Goal: Transaction & Acquisition: Book appointment/travel/reservation

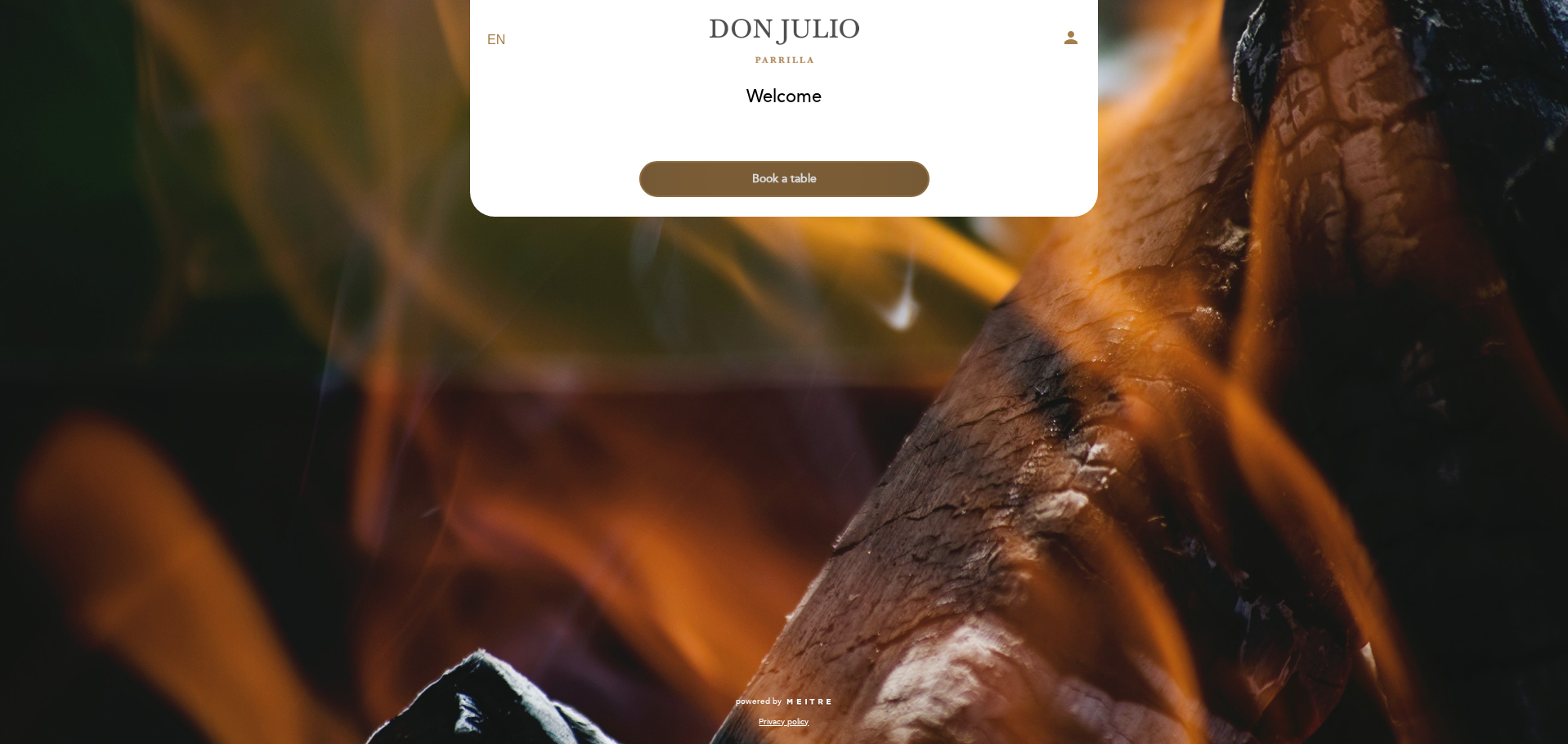
click at [731, 175] on button "Book a table" at bounding box center [784, 179] width 290 height 36
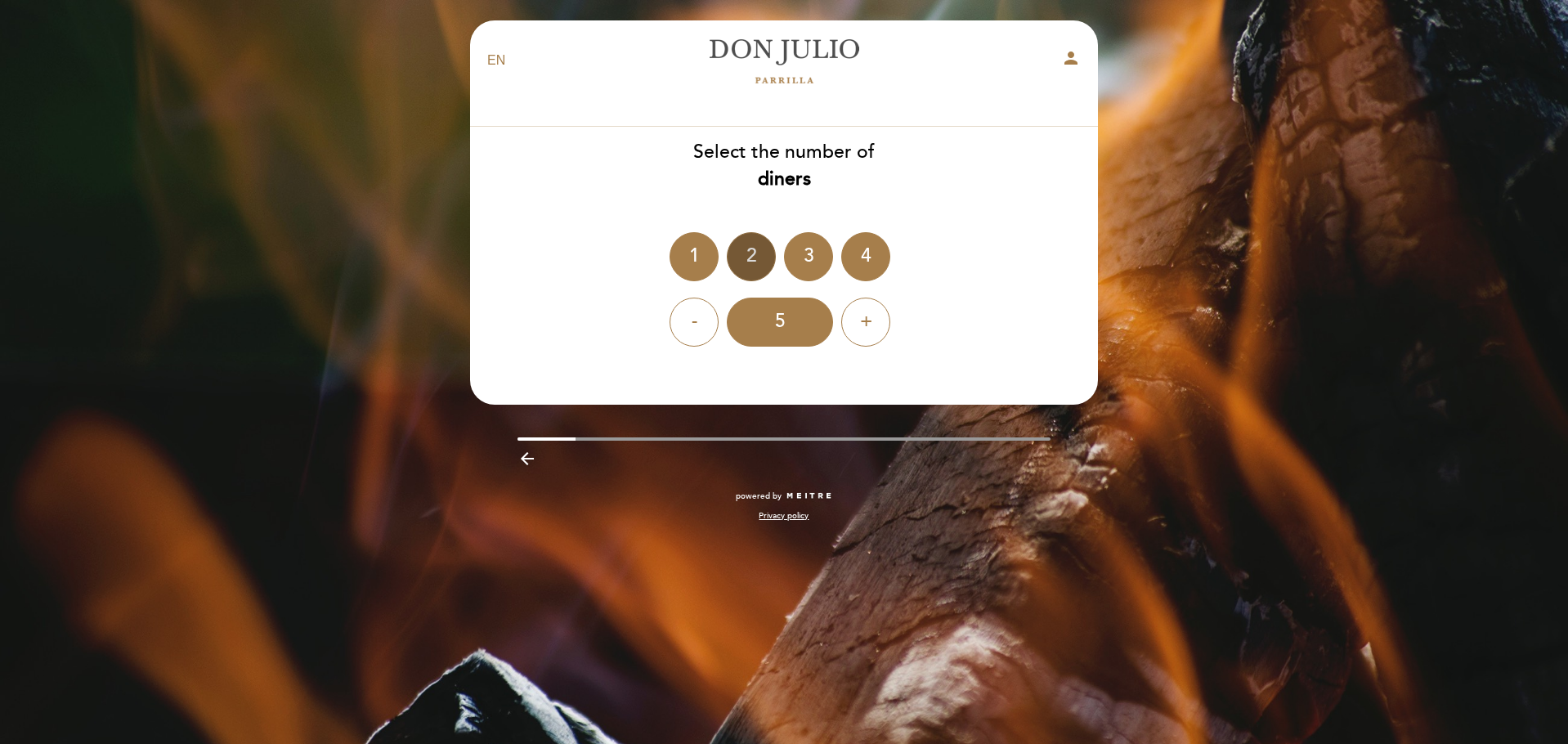
click at [758, 253] on div "2" at bounding box center [751, 256] width 49 height 49
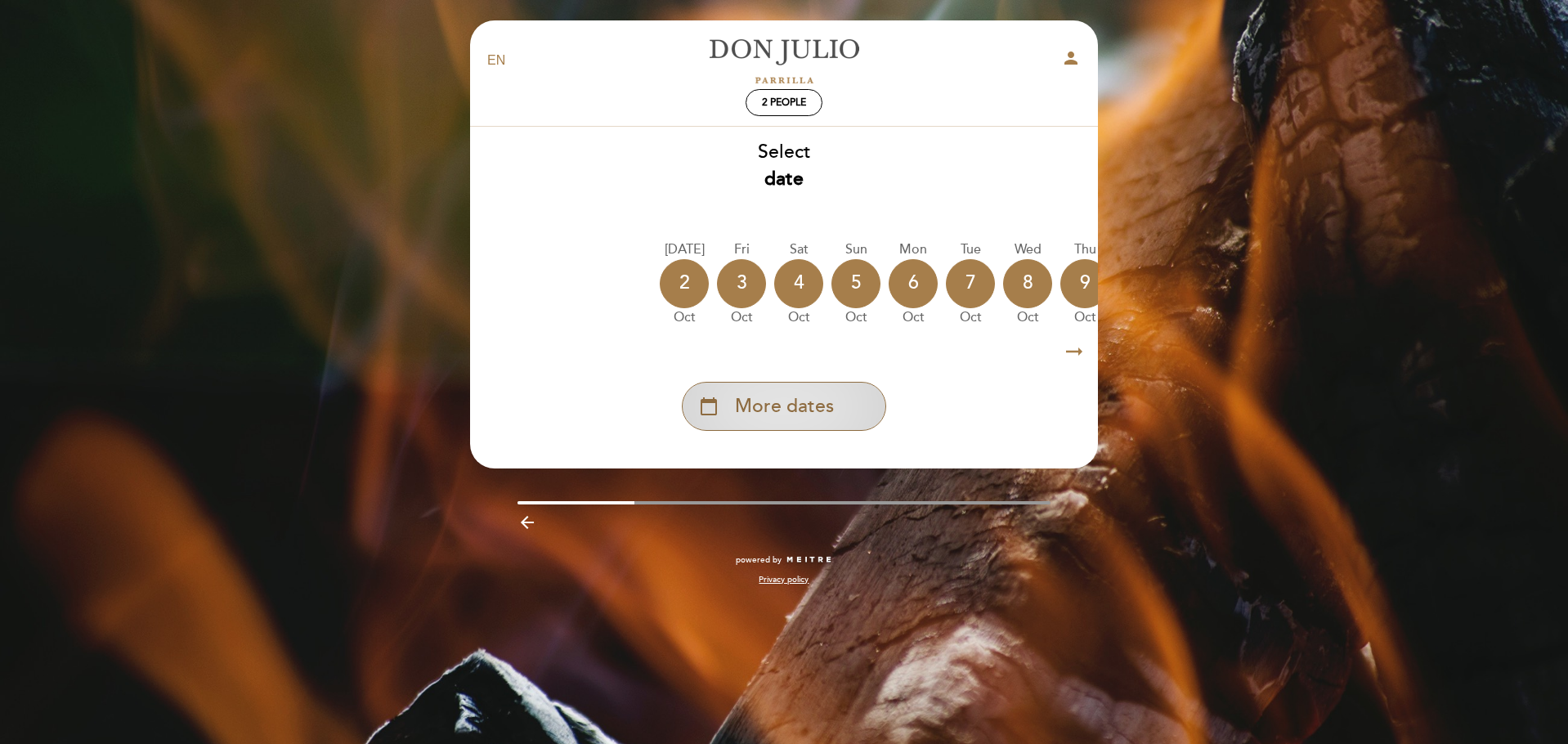
click at [774, 425] on div "calendar_today More dates" at bounding box center [783, 406] width 204 height 49
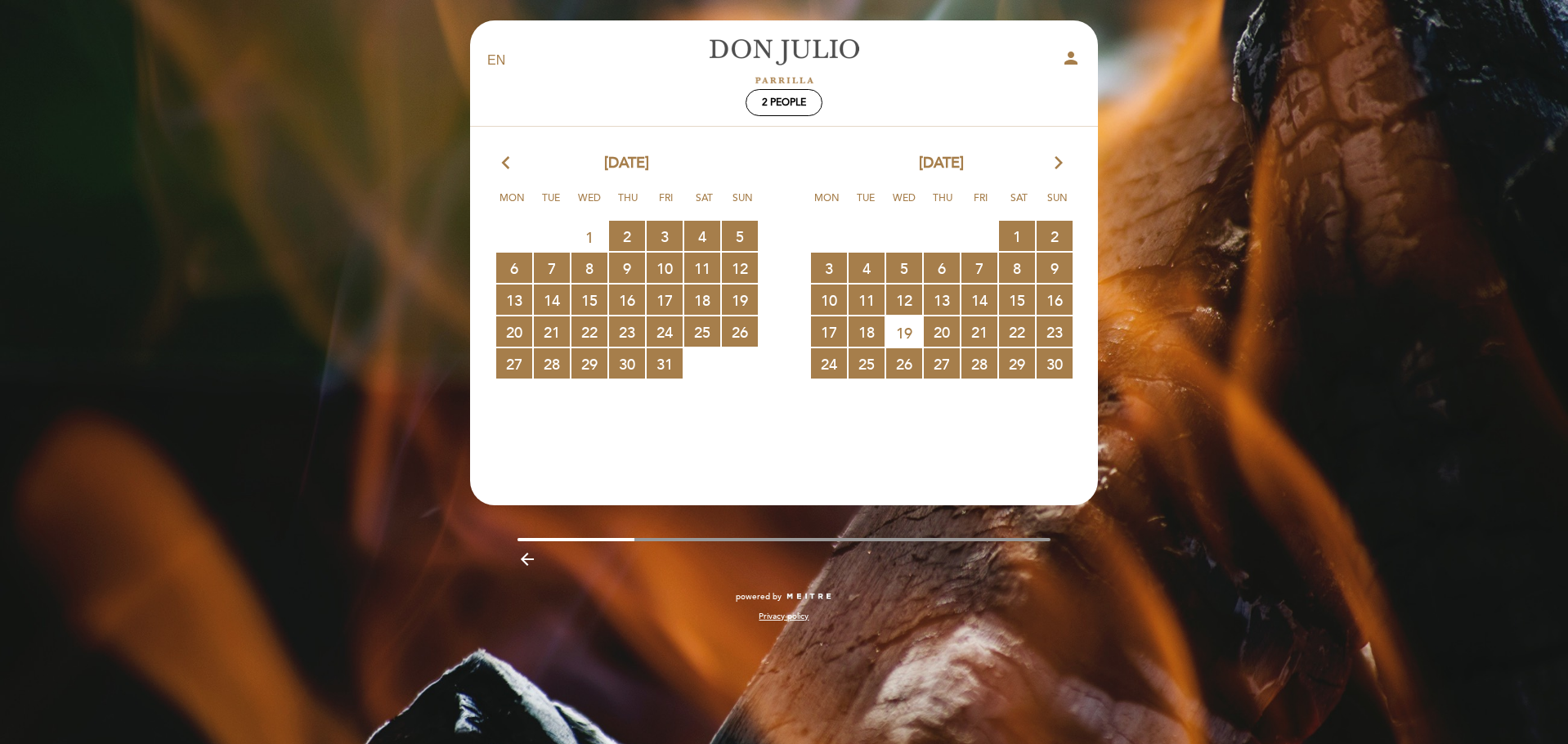
click at [1061, 159] on icon "arrow_forward_ios" at bounding box center [1058, 163] width 15 height 21
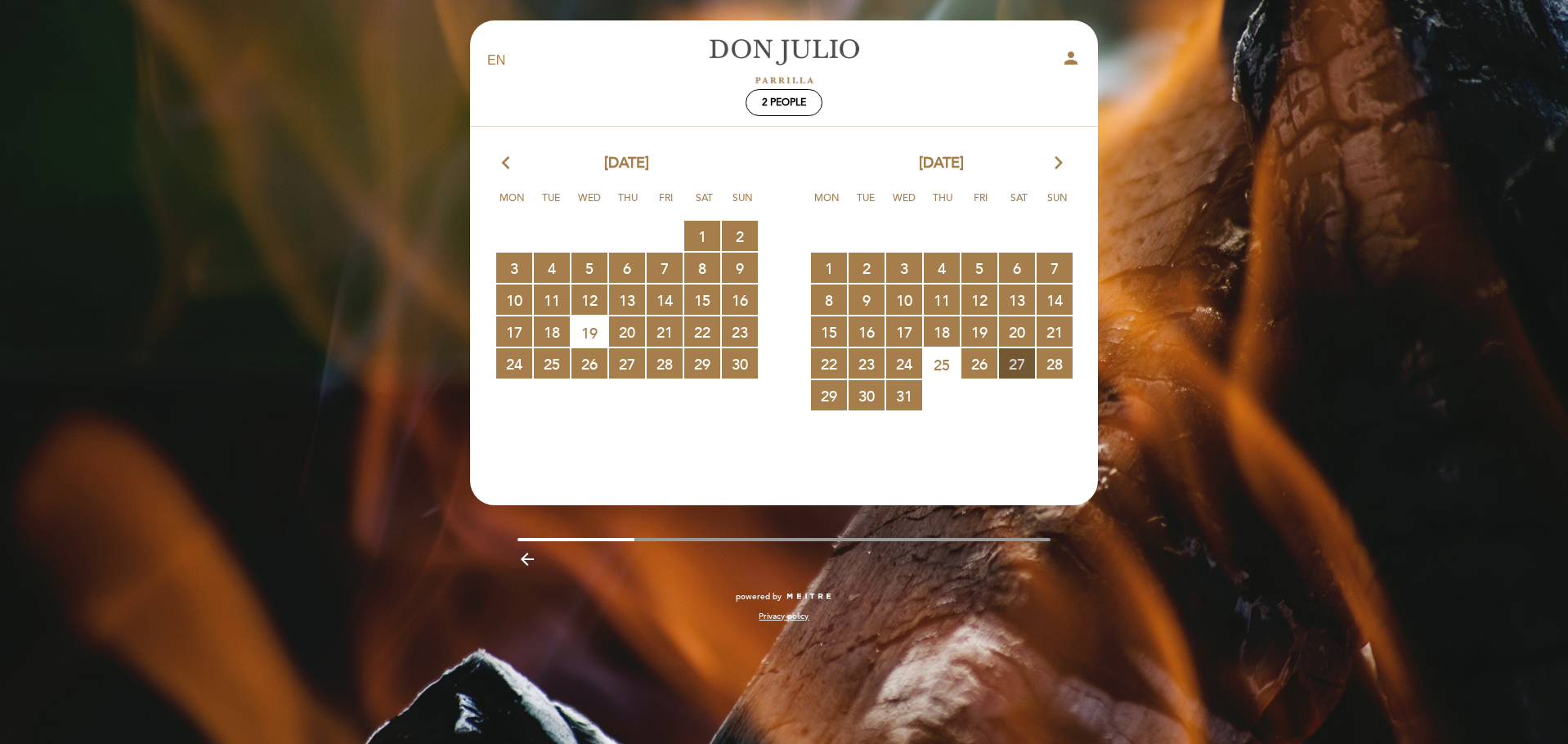
click at [1030, 363] on span "27 RESERVATIONS AVAILABLE" at bounding box center [1017, 363] width 36 height 30
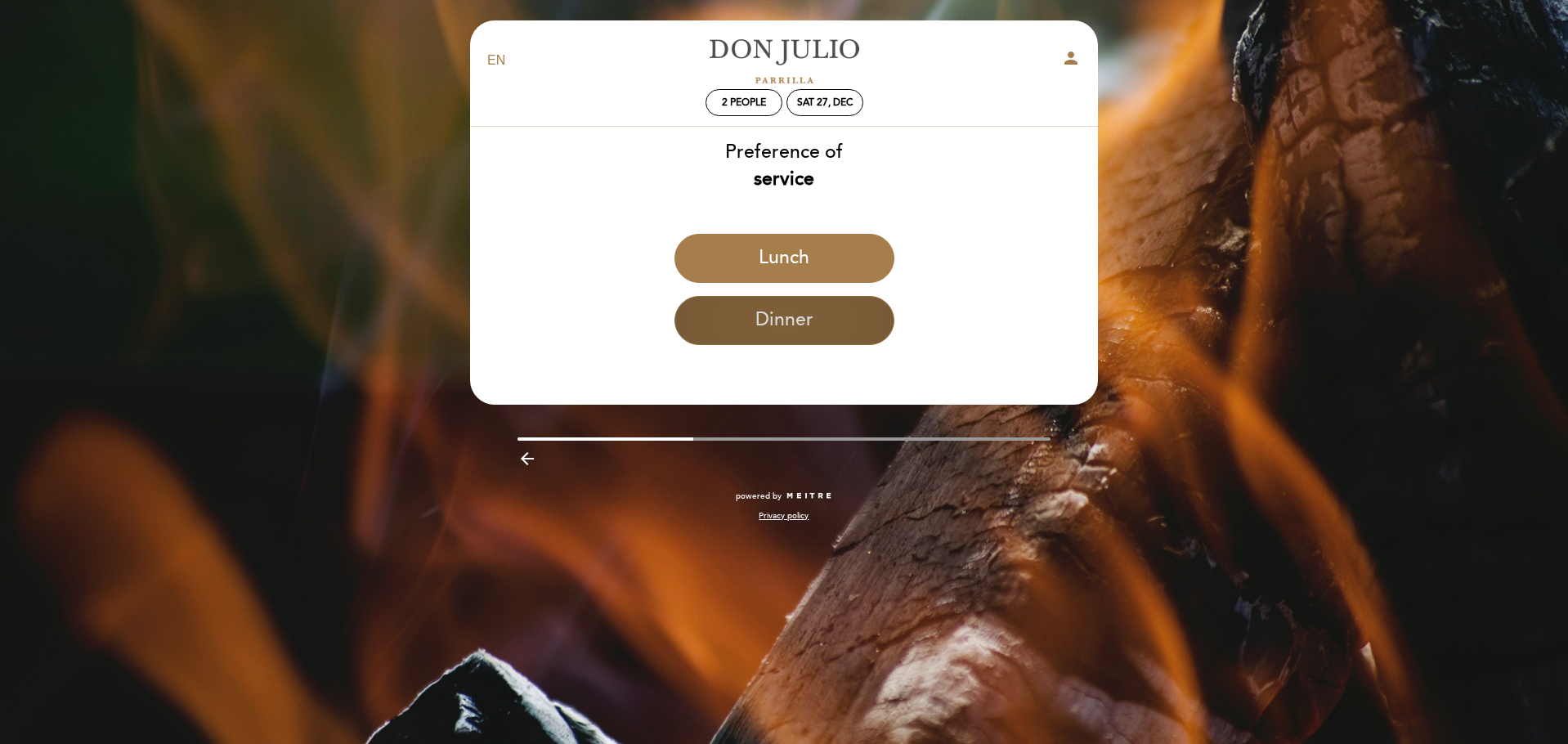
click at [749, 332] on button "Dinner" at bounding box center [784, 320] width 220 height 49
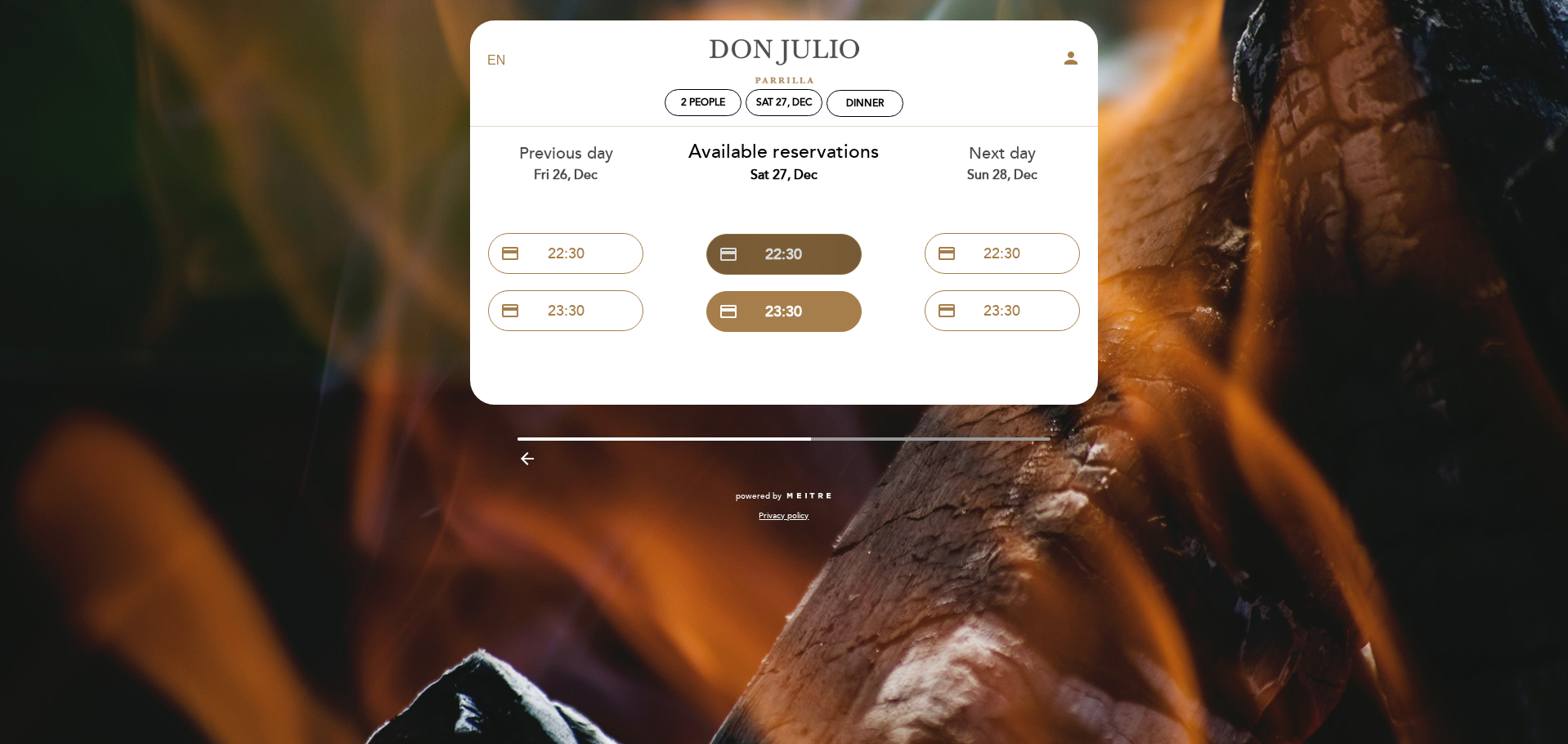
click at [748, 254] on button "credit_card 22:30" at bounding box center [784, 253] width 155 height 41
click at [784, 109] on div "Sat 27, Dec" at bounding box center [784, 102] width 77 height 27
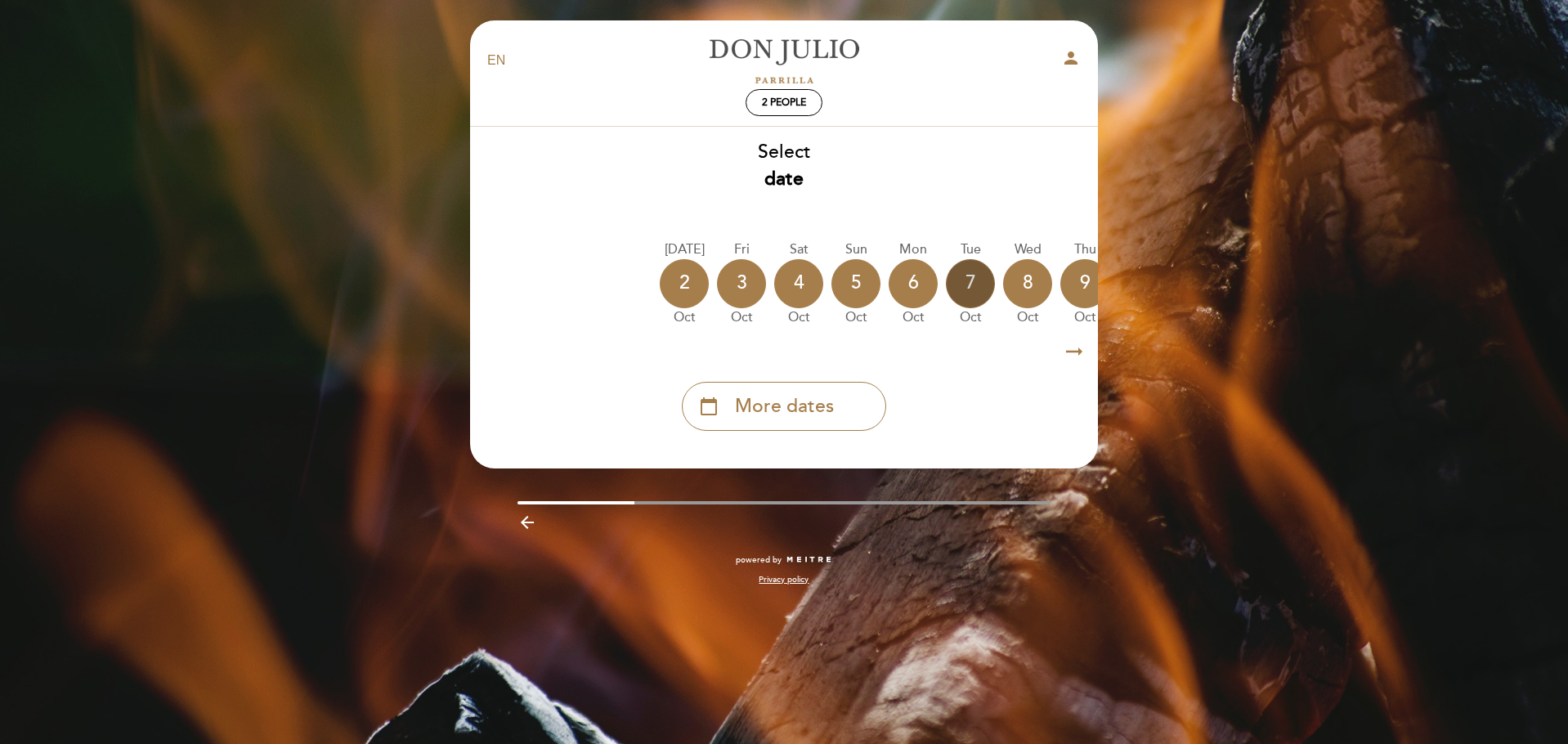
click at [957, 287] on div "7" at bounding box center [970, 284] width 49 height 49
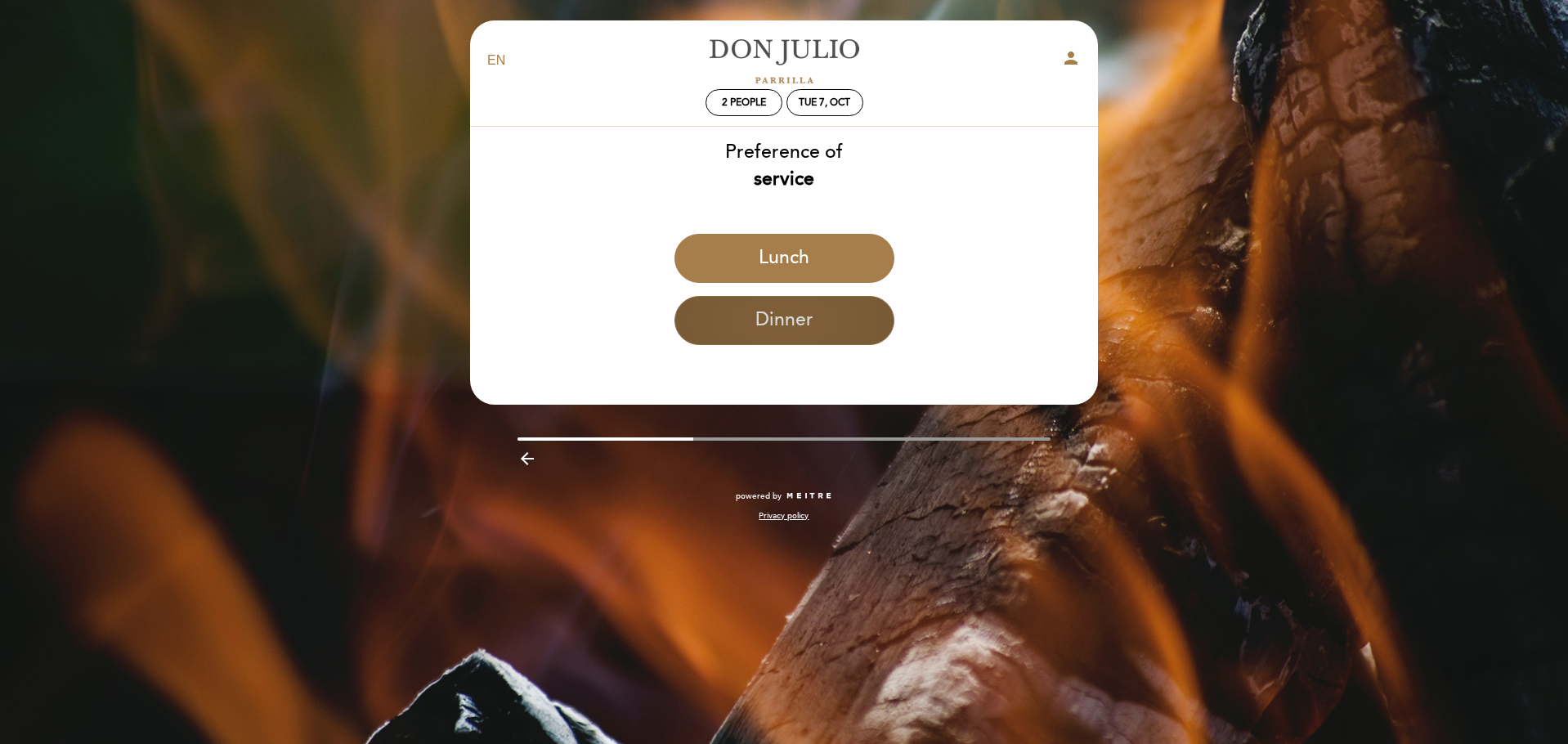
click at [741, 320] on button "Dinner" at bounding box center [784, 320] width 220 height 49
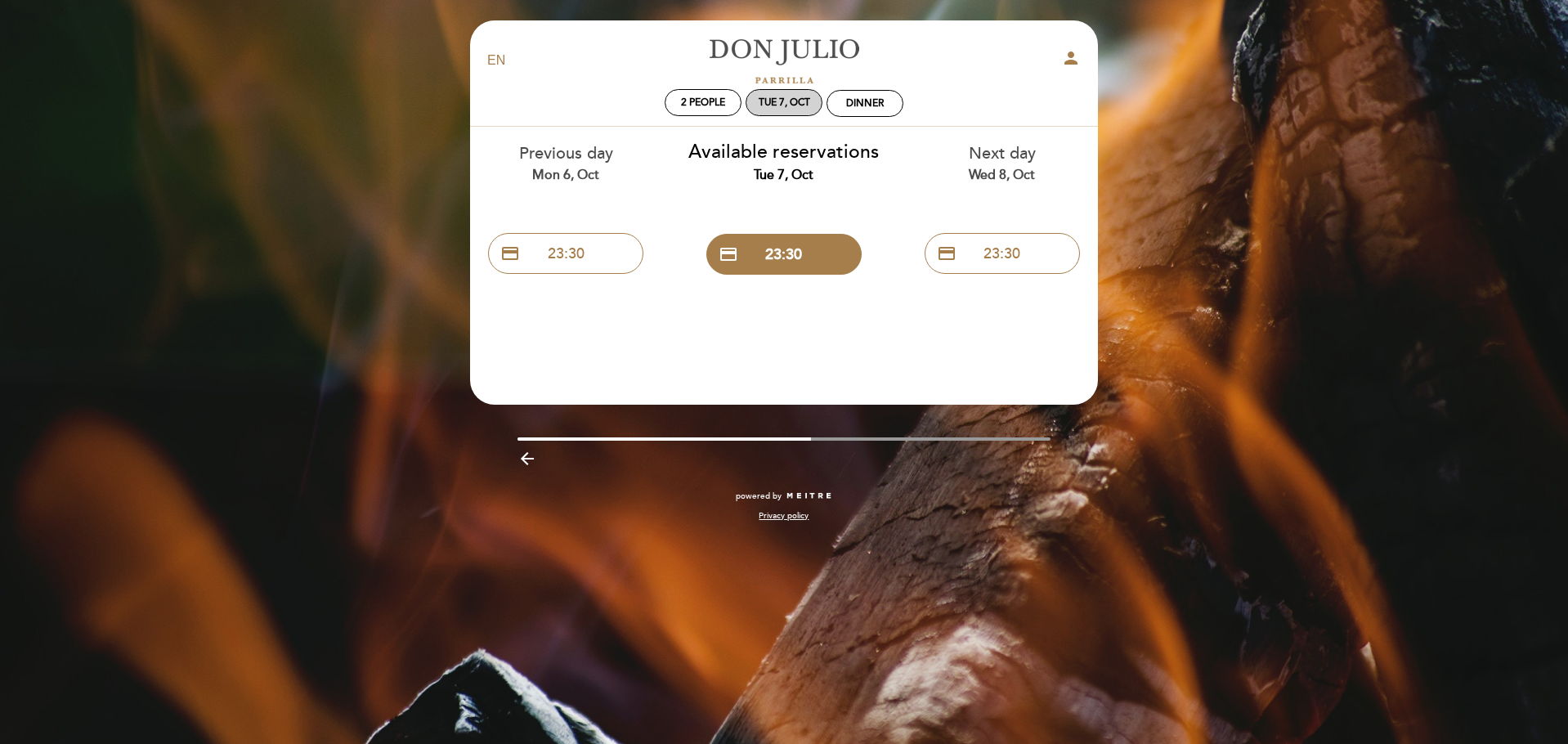
click at [775, 102] on div "Tue 7, Oct" at bounding box center [784, 102] width 51 height 12
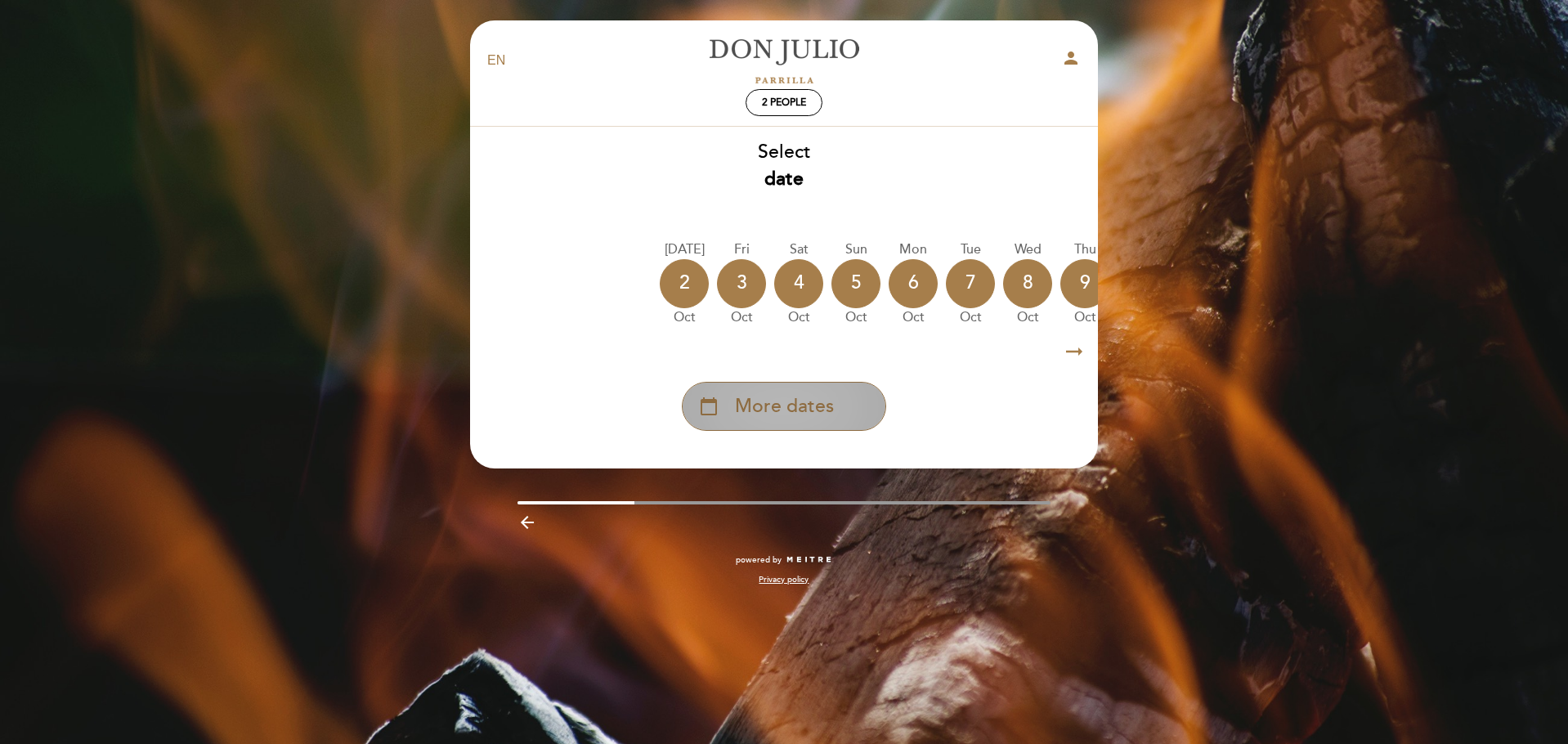
click at [785, 417] on span "More dates" at bounding box center [785, 406] width 99 height 27
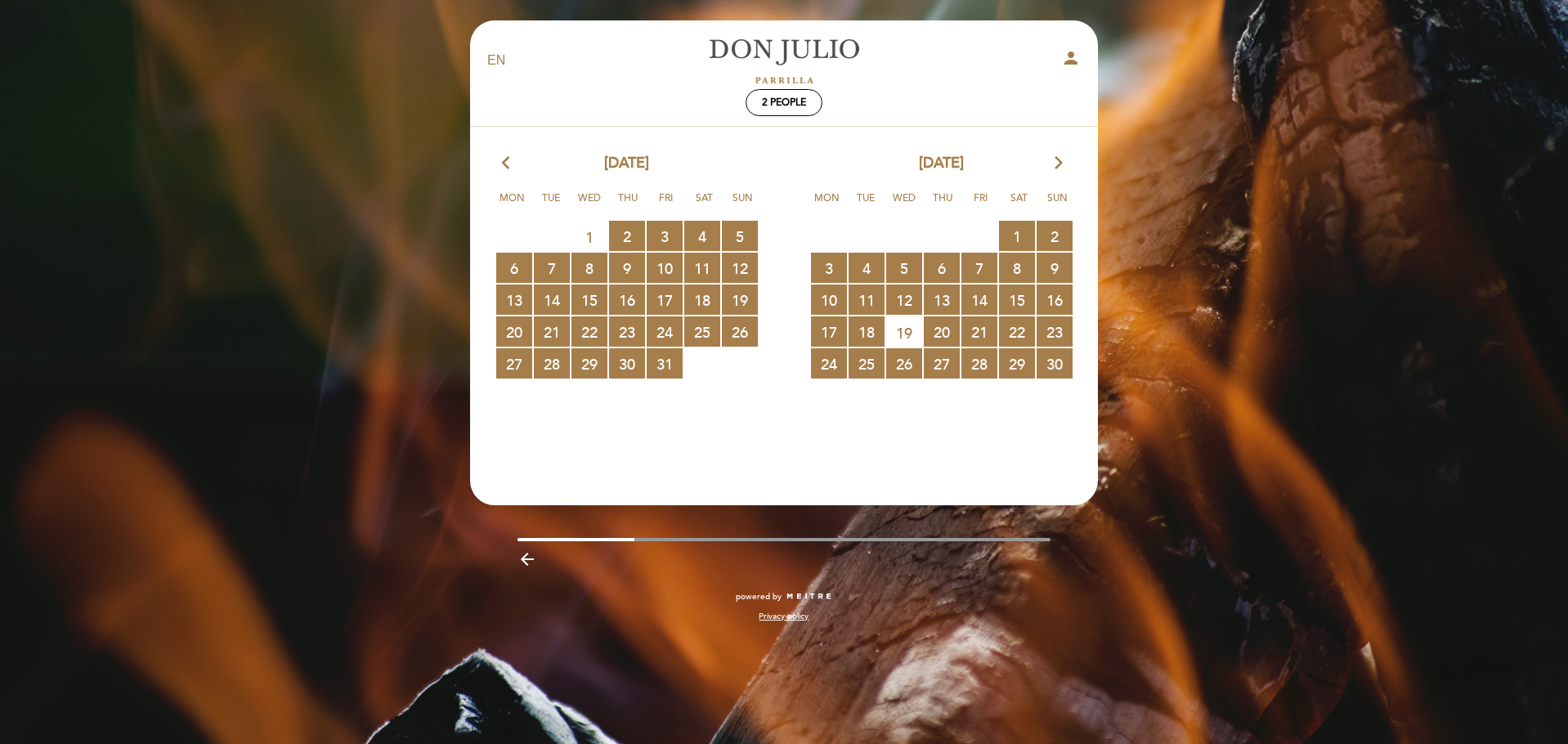
click at [1054, 166] on icon "arrow_forward_ios" at bounding box center [1058, 163] width 15 height 21
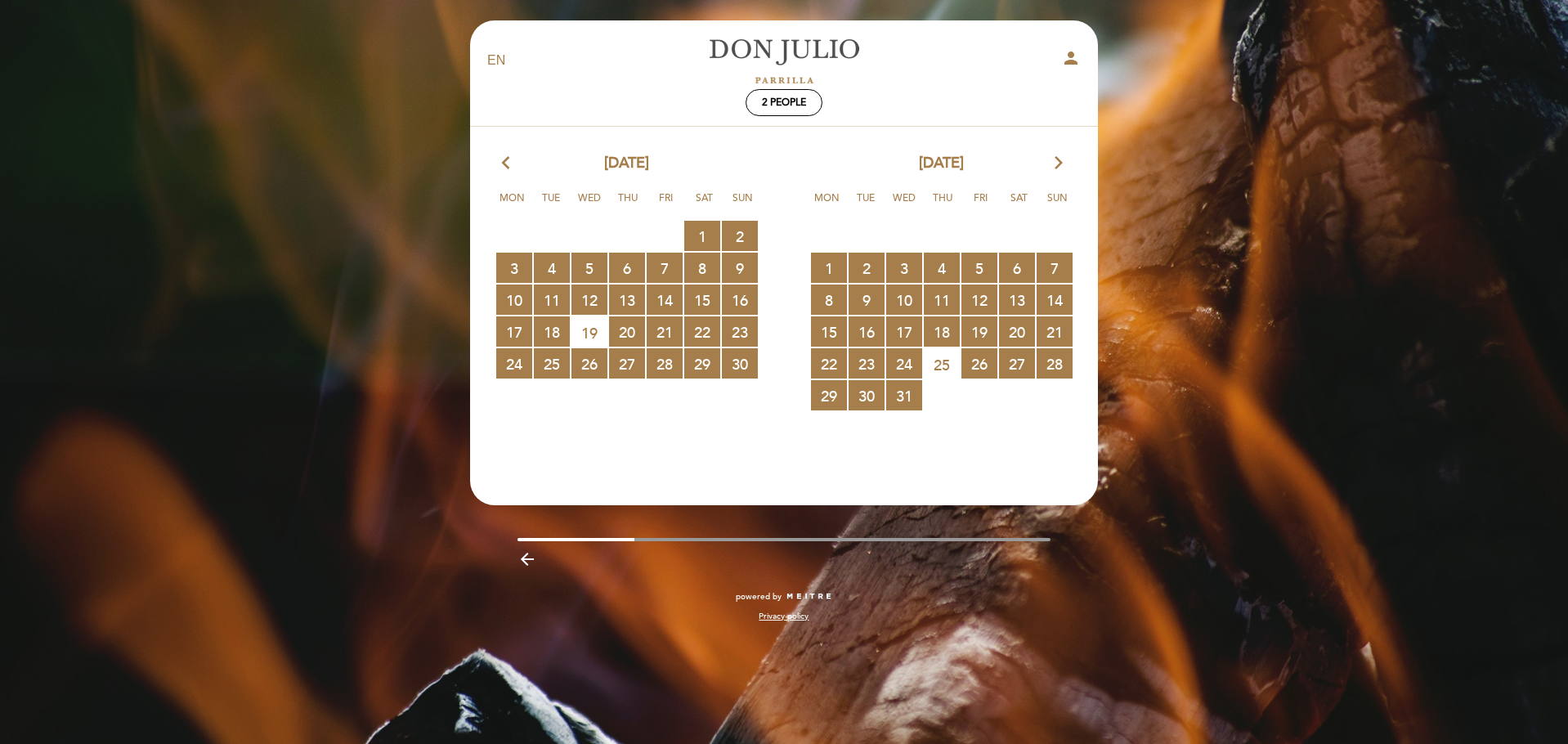
click at [1054, 166] on icon "arrow_forward_ios" at bounding box center [1058, 163] width 15 height 21
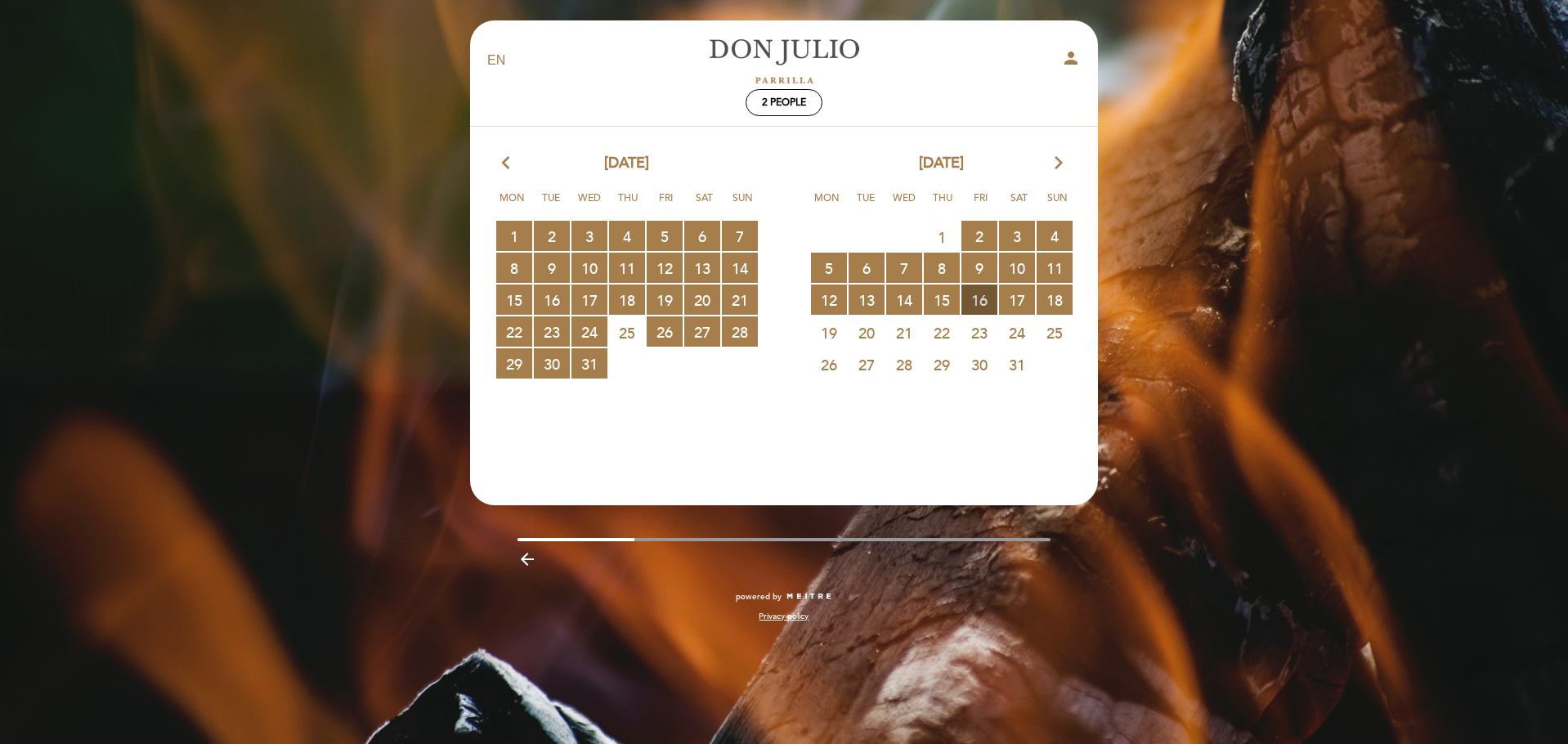
click at [982, 297] on span "16 RESERVATIONS AVAILABLE" at bounding box center [978, 300] width 36 height 30
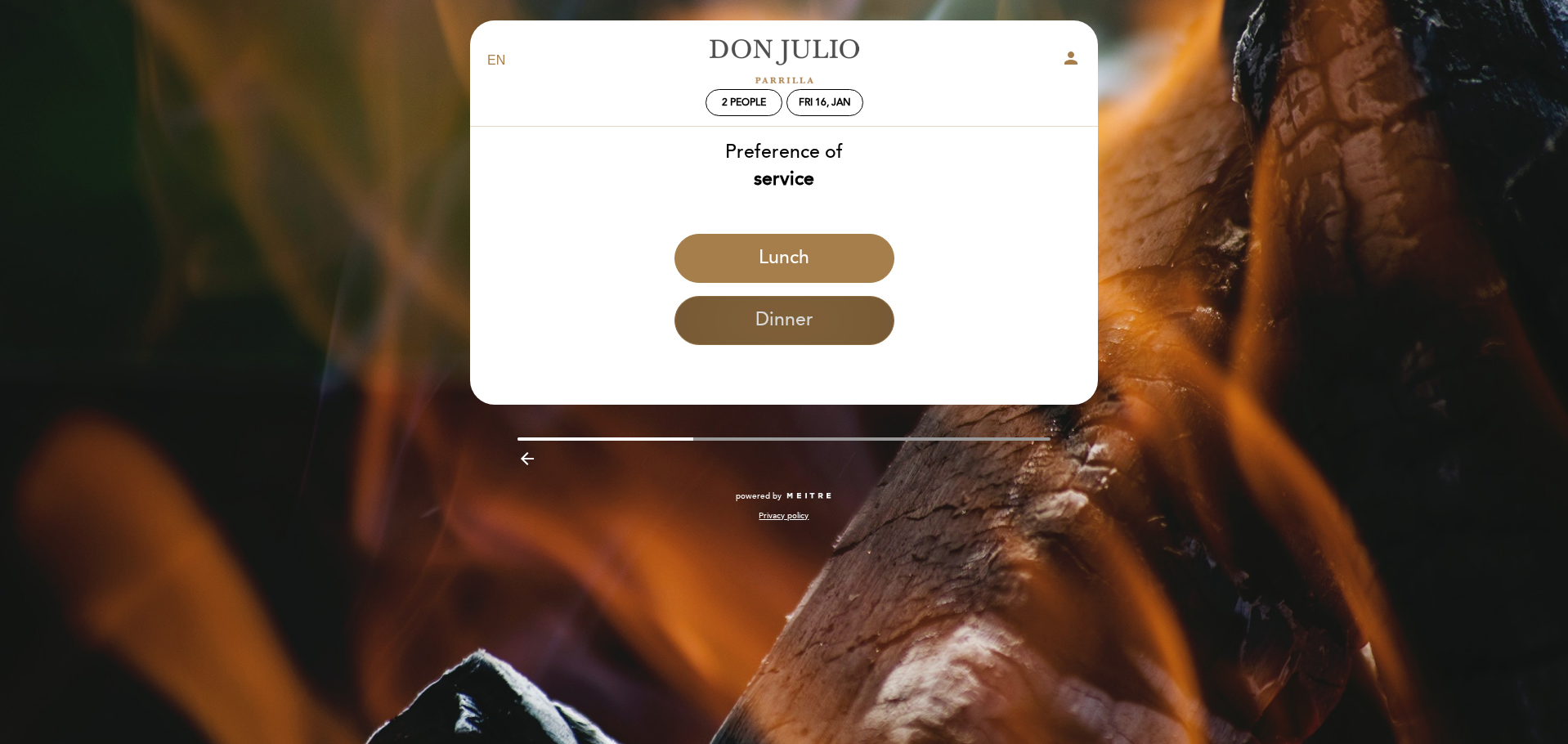
click at [777, 329] on button "Dinner" at bounding box center [784, 320] width 220 height 49
